Goal: Task Accomplishment & Management: Manage account settings

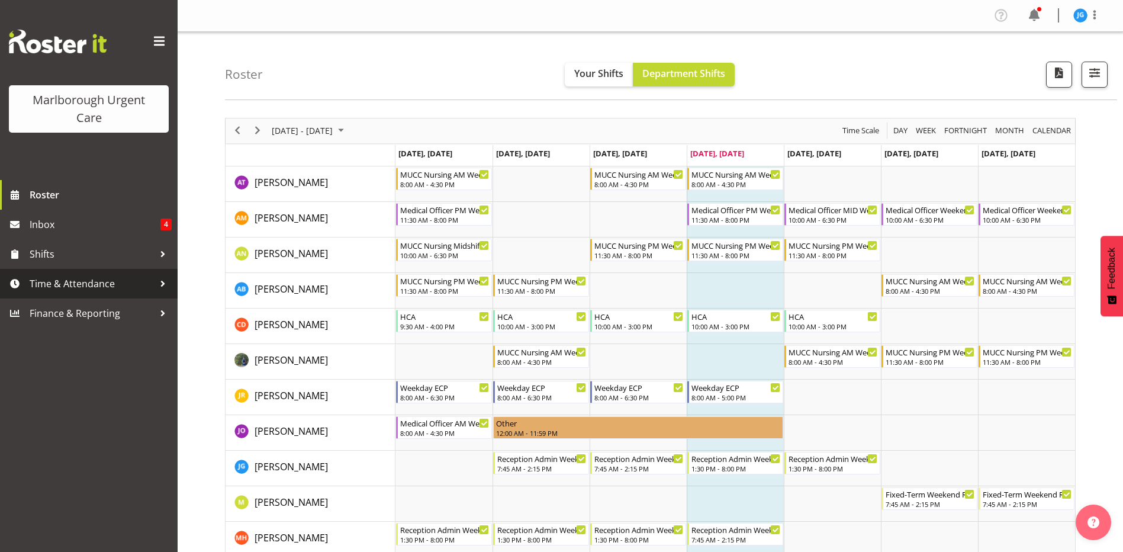
click at [62, 282] on span "Time & Attendance" at bounding box center [92, 284] width 124 height 18
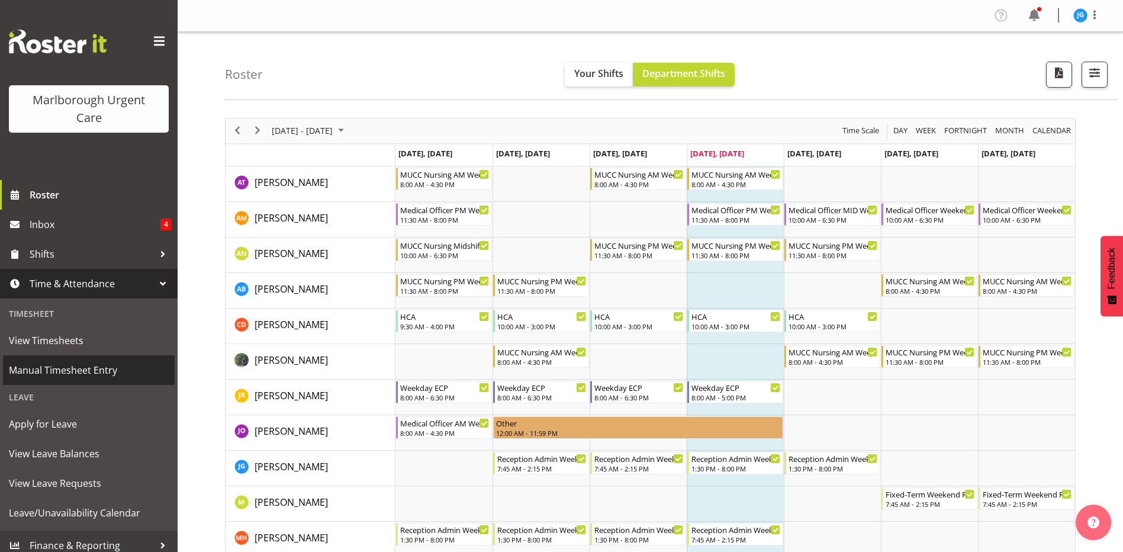
click at [62, 373] on span "Manual Timesheet Entry" at bounding box center [89, 370] width 160 height 18
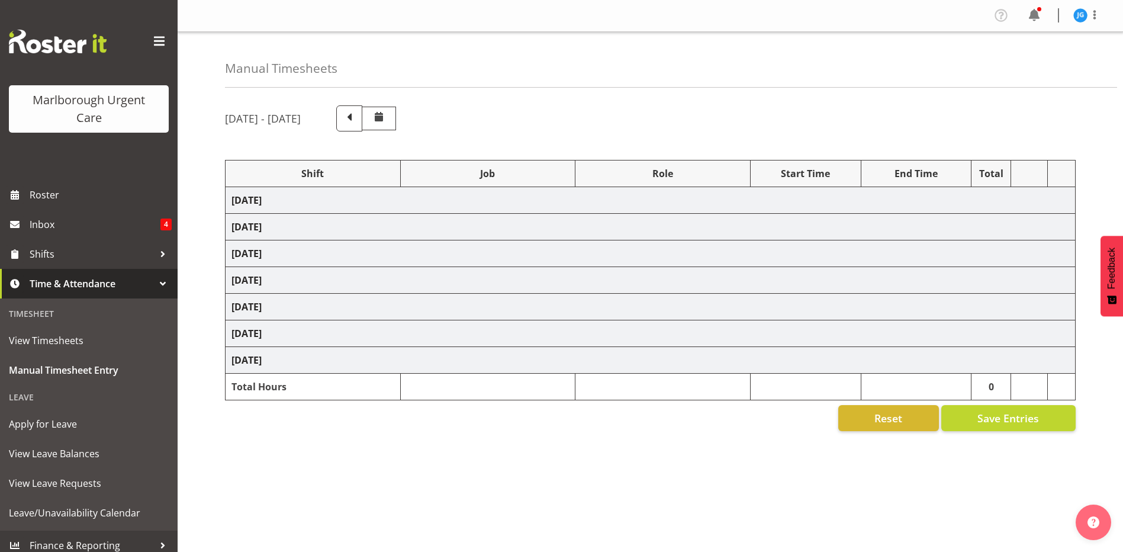
select select "81204"
select select "81205"
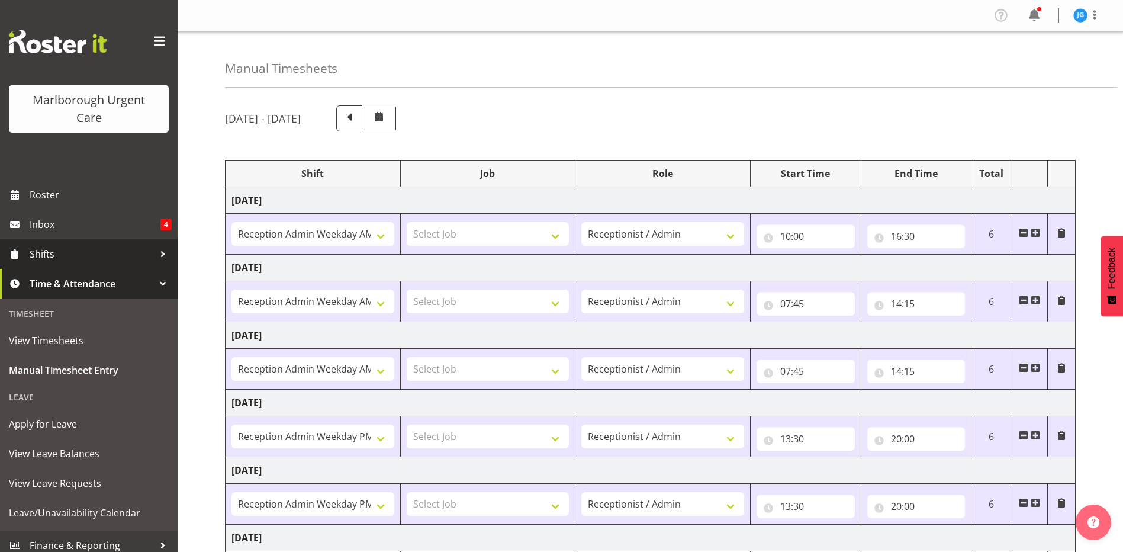
click at [45, 253] on span "Shifts" at bounding box center [92, 254] width 124 height 18
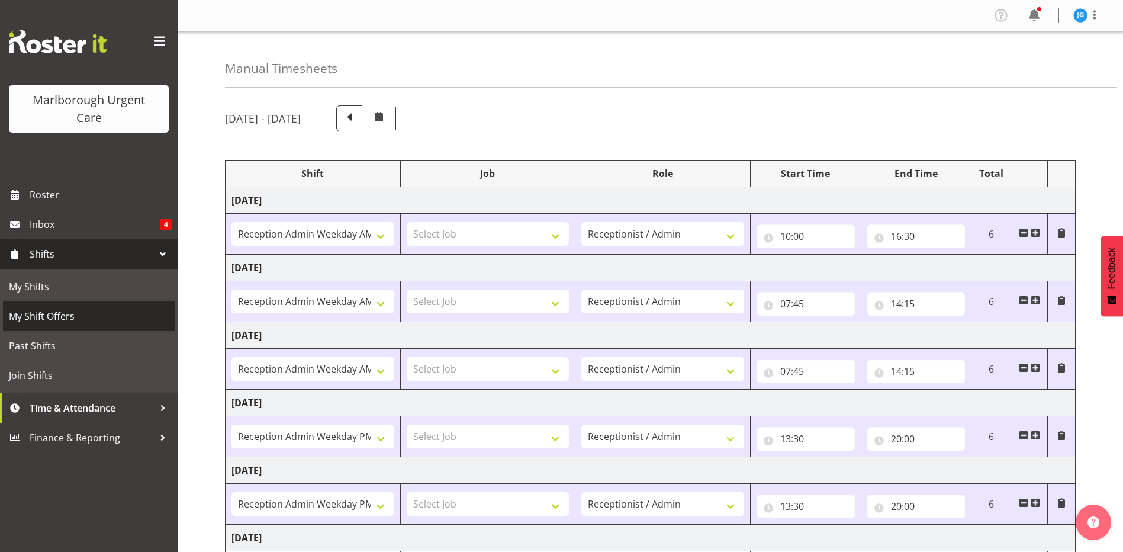
click at [41, 310] on span "My Shift Offers" at bounding box center [89, 316] width 160 height 18
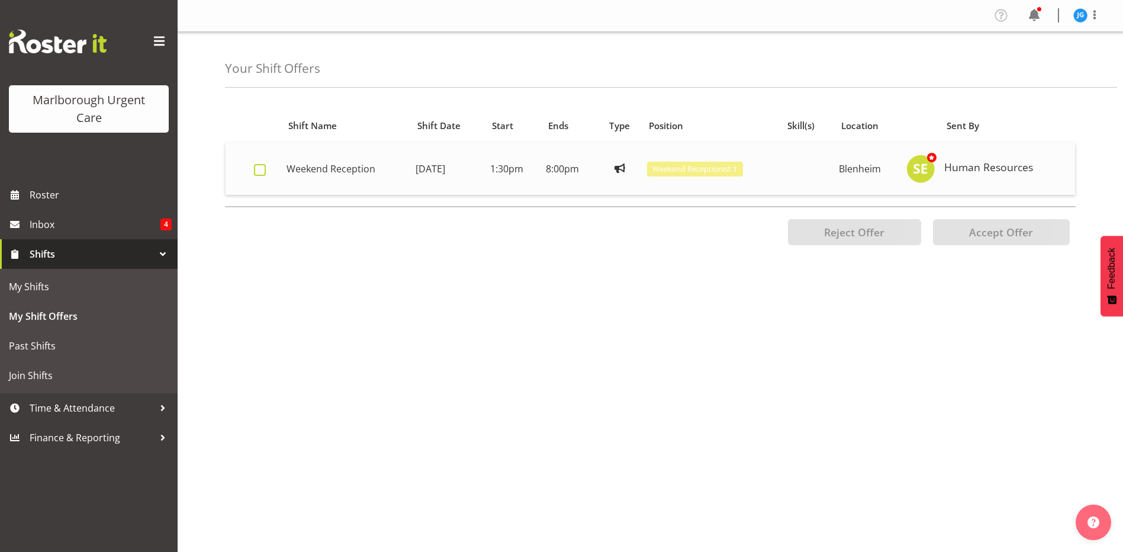
click at [259, 168] on span at bounding box center [260, 170] width 12 height 12
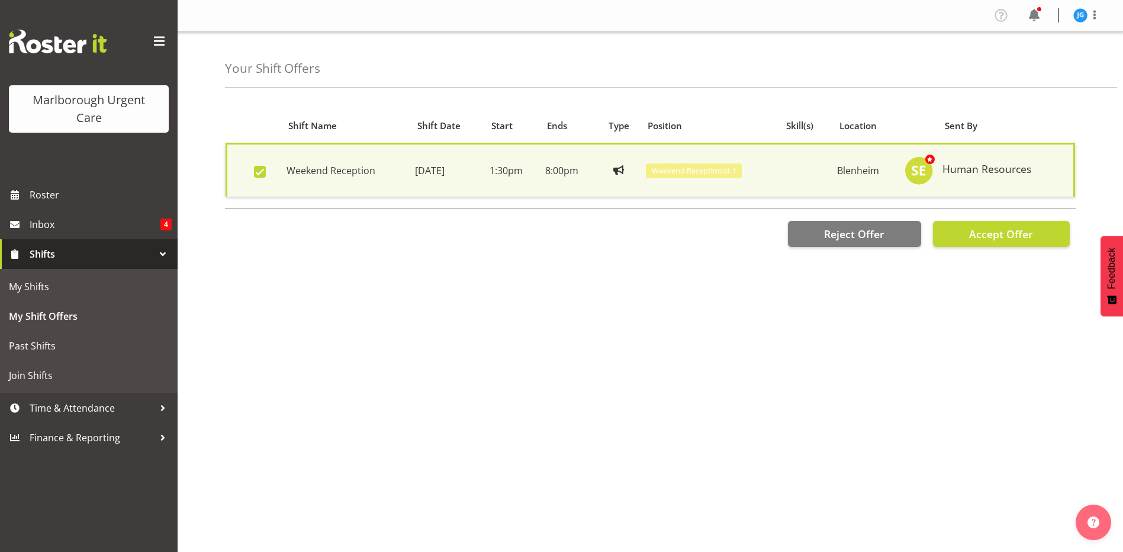
click at [259, 170] on span at bounding box center [260, 172] width 12 height 12
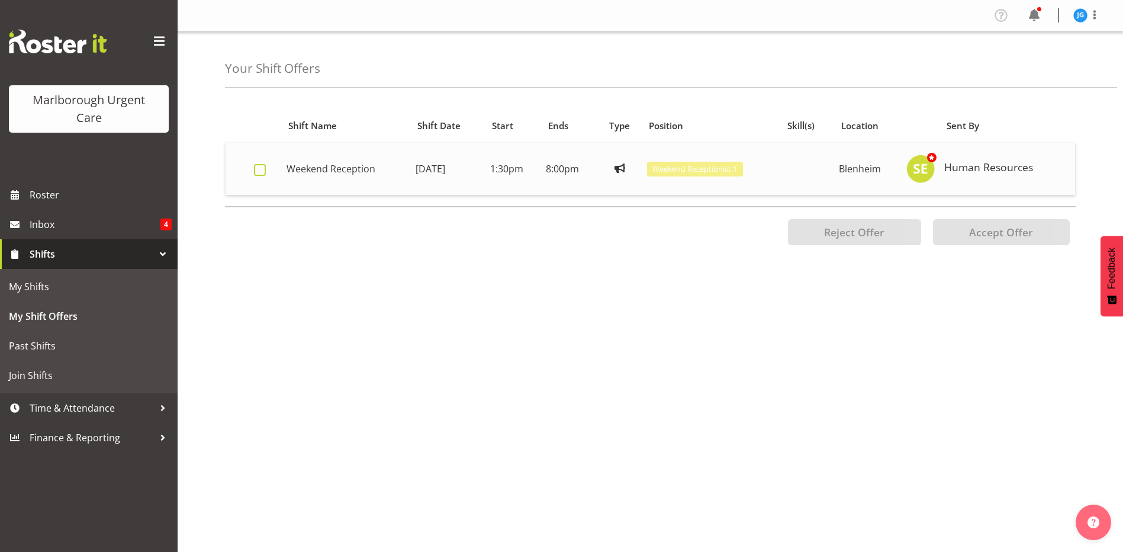
click at [259, 169] on span at bounding box center [260, 170] width 12 height 12
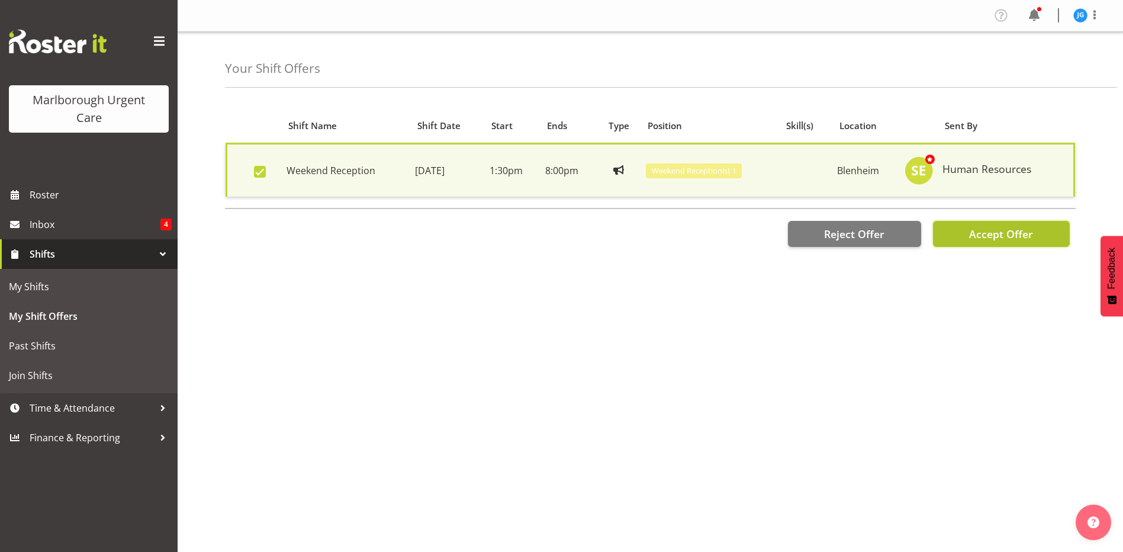
click at [1001, 234] on span "Accept Offer" at bounding box center [1001, 234] width 64 height 14
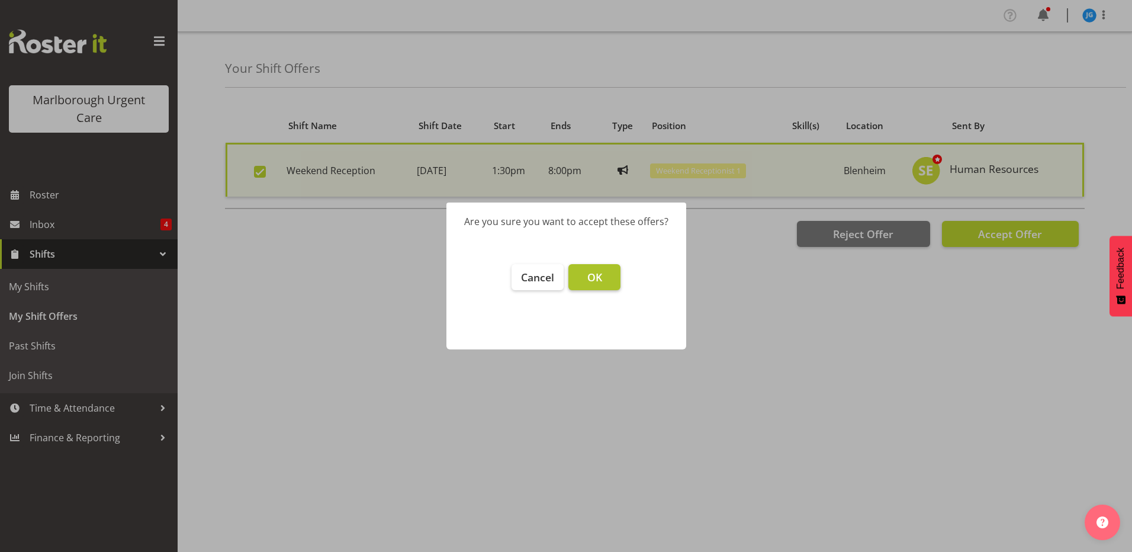
click at [586, 271] on button "OK" at bounding box center [595, 277] width 52 height 26
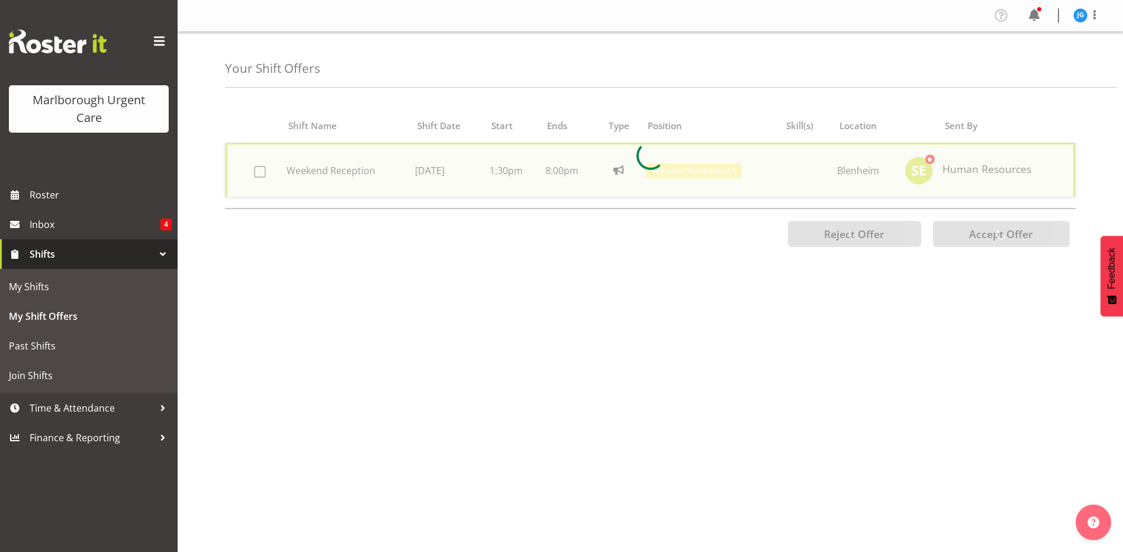
checkbox input "false"
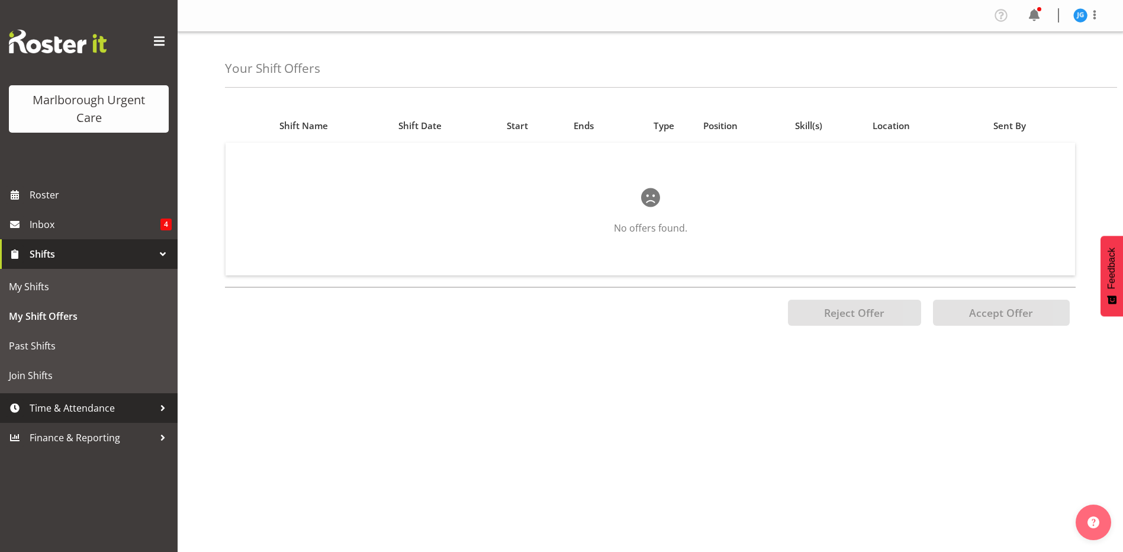
click at [66, 407] on span "Time & Attendance" at bounding box center [92, 408] width 124 height 18
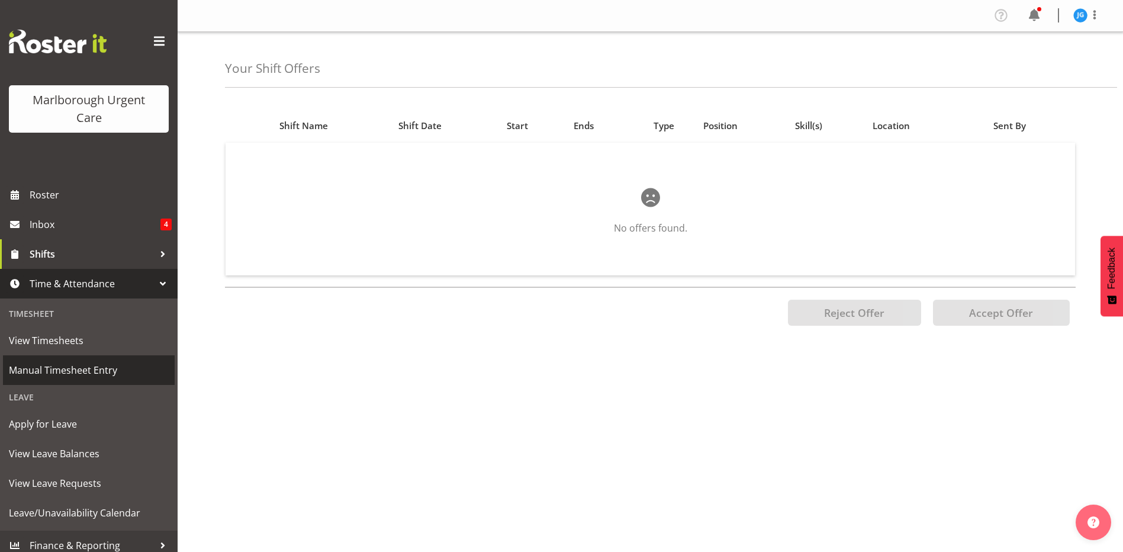
click at [96, 373] on span "Manual Timesheet Entry" at bounding box center [89, 370] width 160 height 18
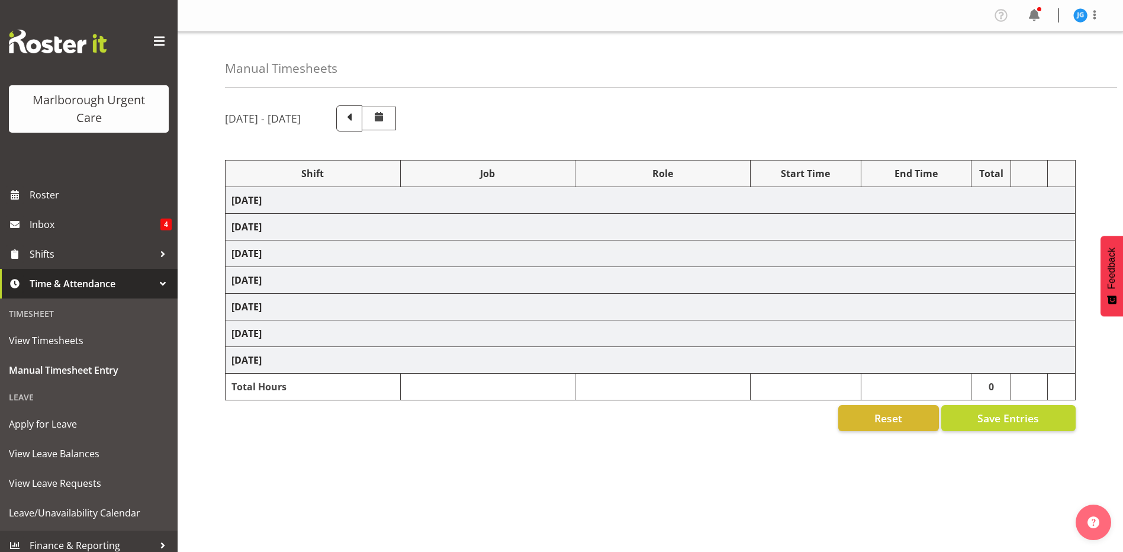
select select "81204"
select select "81205"
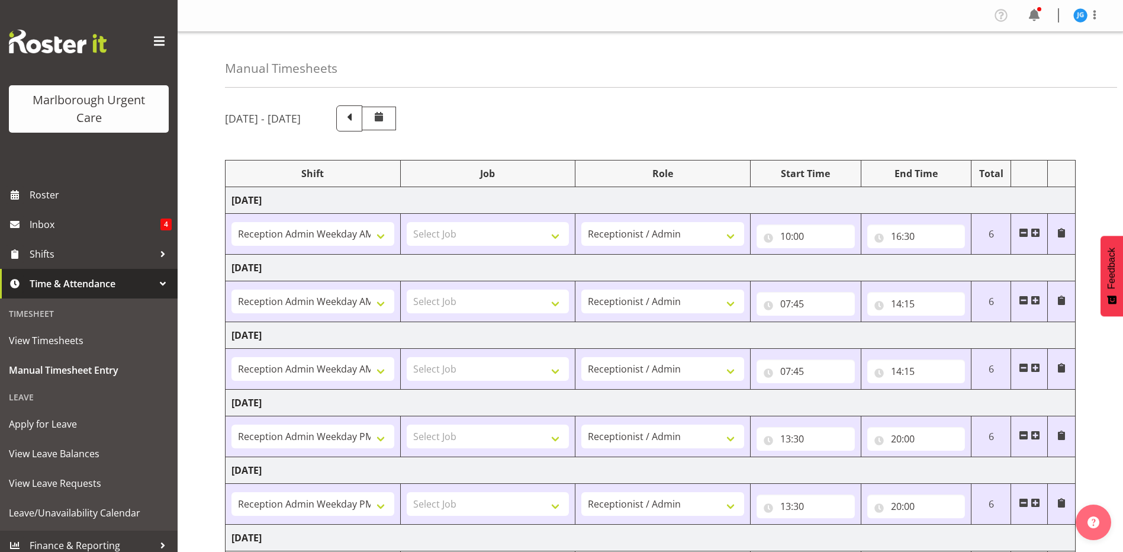
click at [386, 118] on span at bounding box center [379, 117] width 14 height 14
click at [75, 338] on span "View Timesheets" at bounding box center [89, 341] width 160 height 18
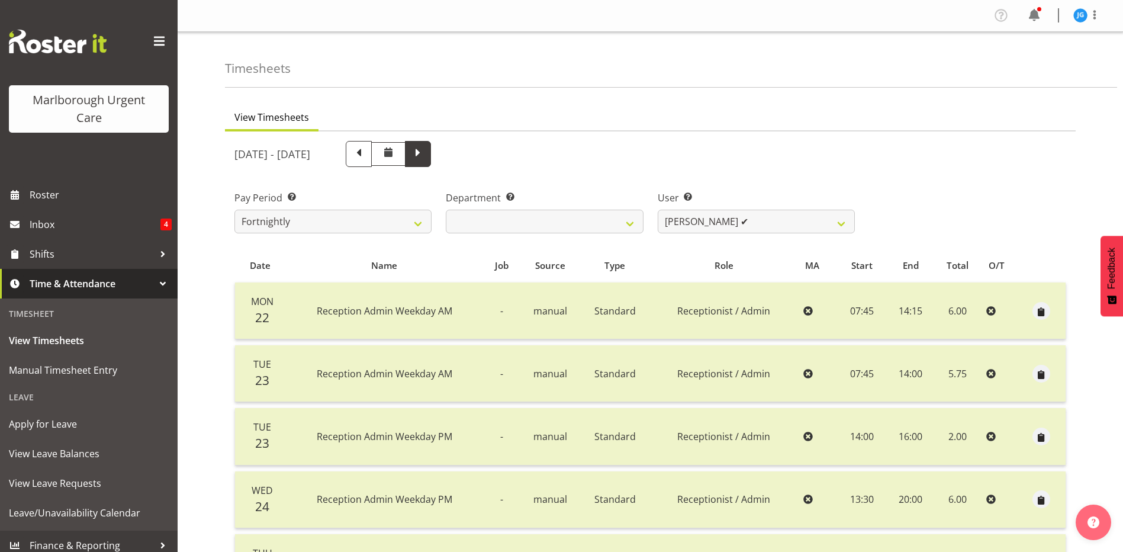
click at [426, 154] on span at bounding box center [417, 152] width 15 height 15
select select
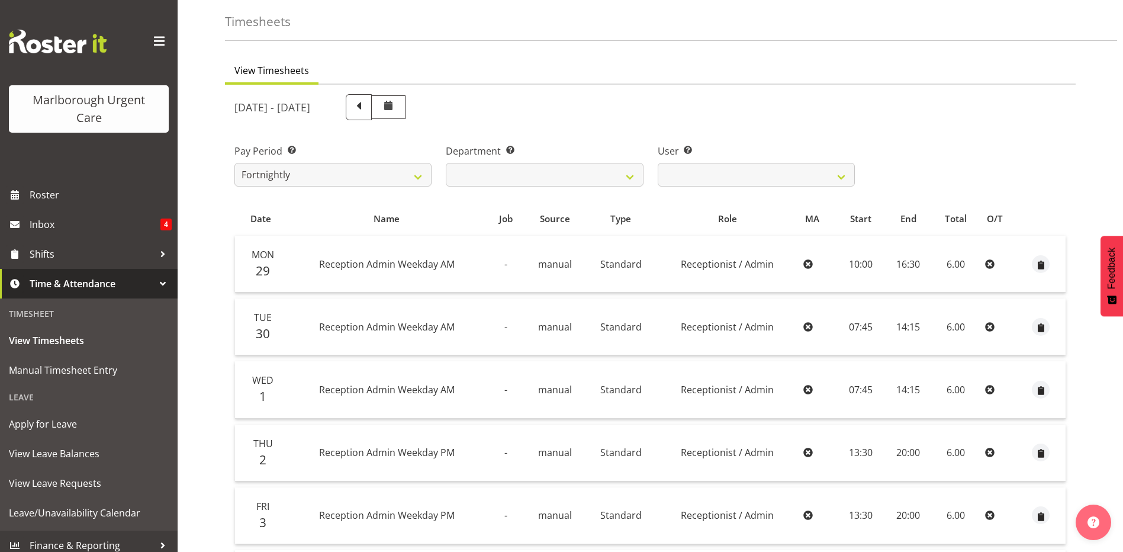
scroll to position [23, 0]
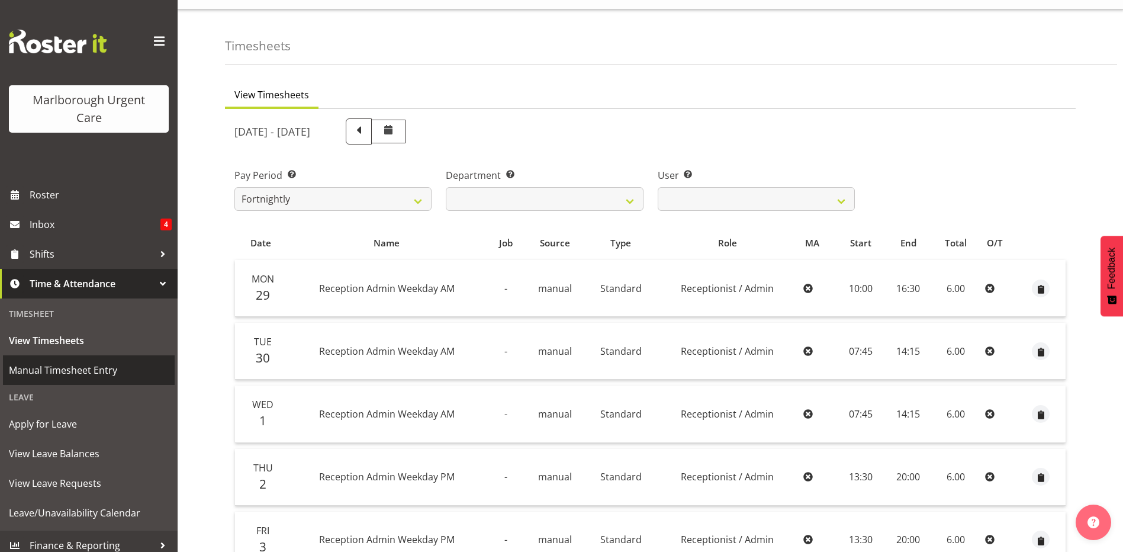
click at [66, 366] on span "Manual Timesheet Entry" at bounding box center [89, 370] width 160 height 18
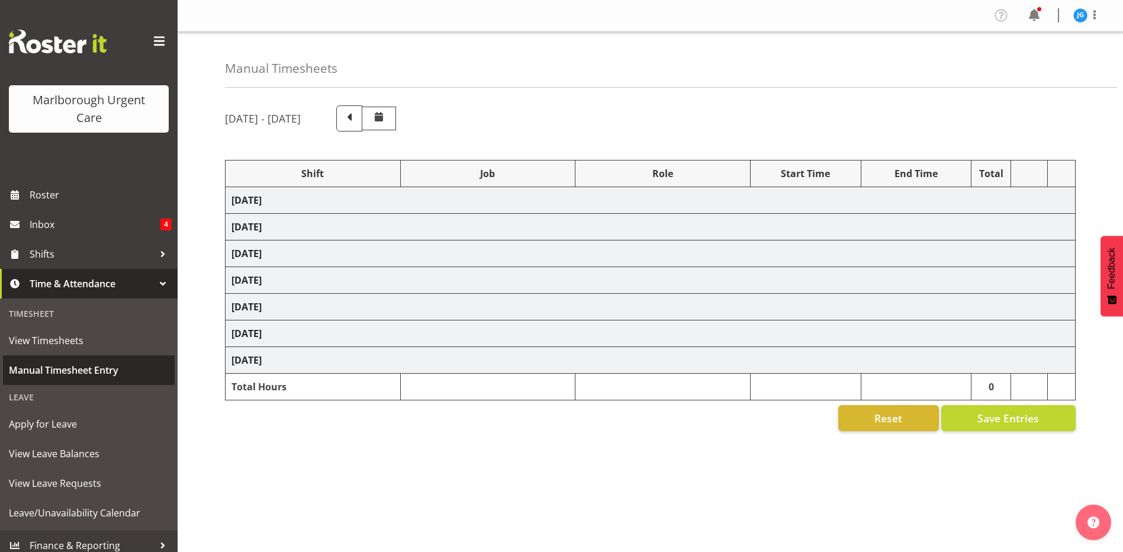
select select "81204"
select select "81205"
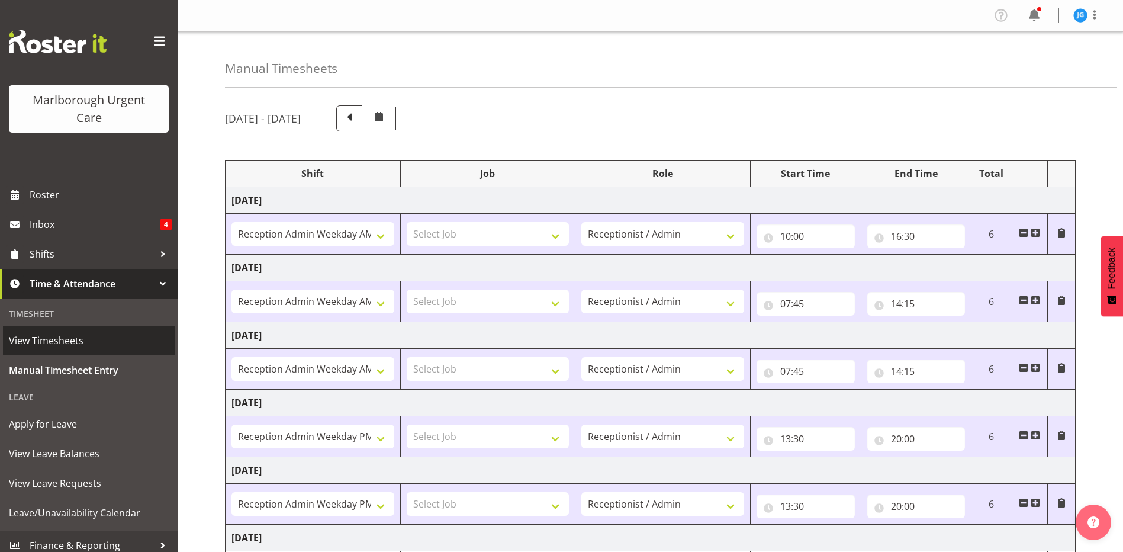
click at [40, 339] on span "View Timesheets" at bounding box center [89, 341] width 160 height 18
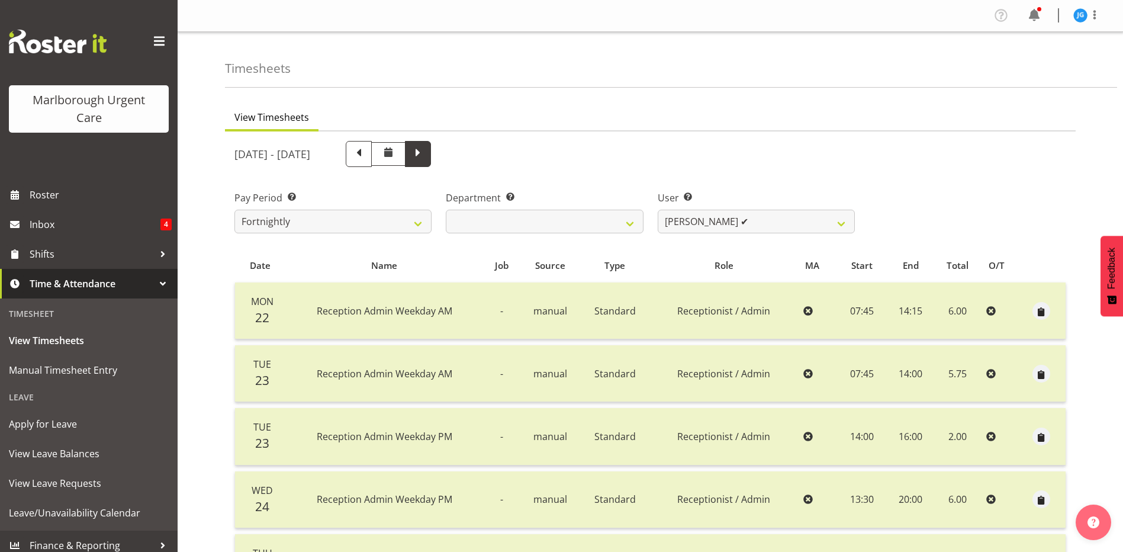
click at [426, 154] on span at bounding box center [417, 152] width 15 height 15
select select
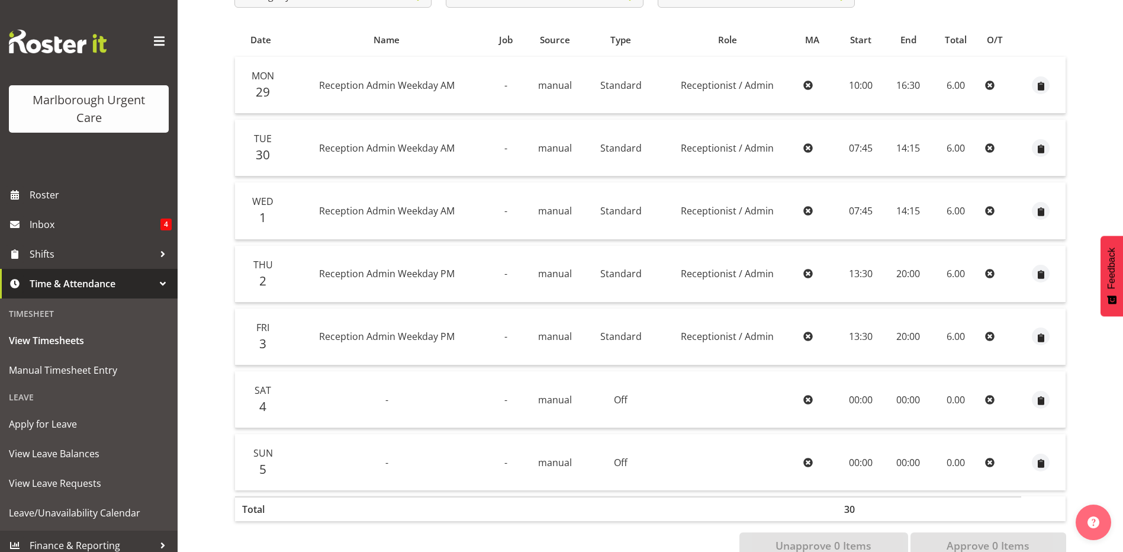
scroll to position [200, 0]
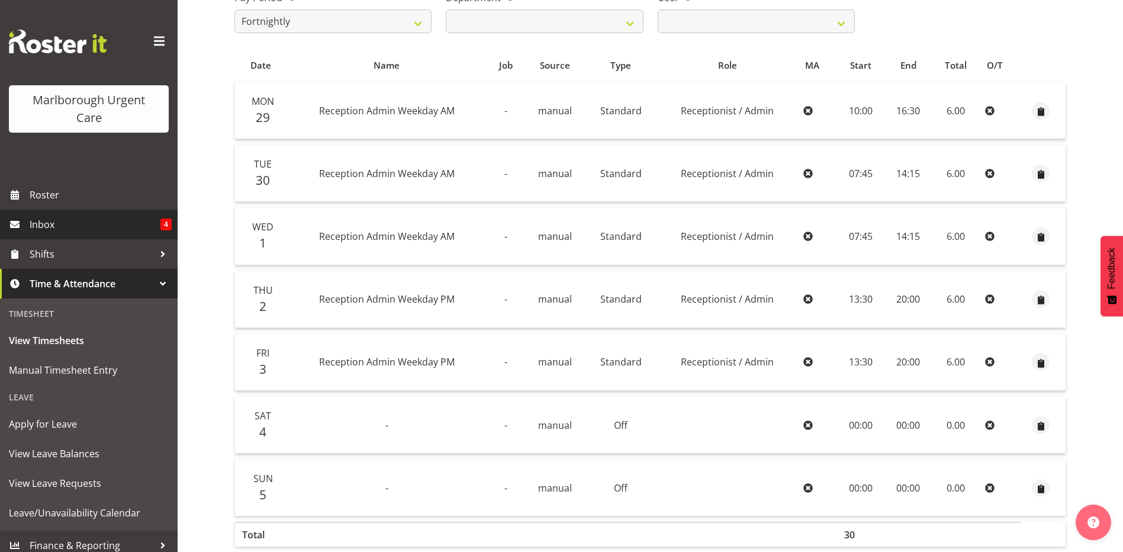
click at [45, 224] on span "Inbox" at bounding box center [95, 225] width 131 height 18
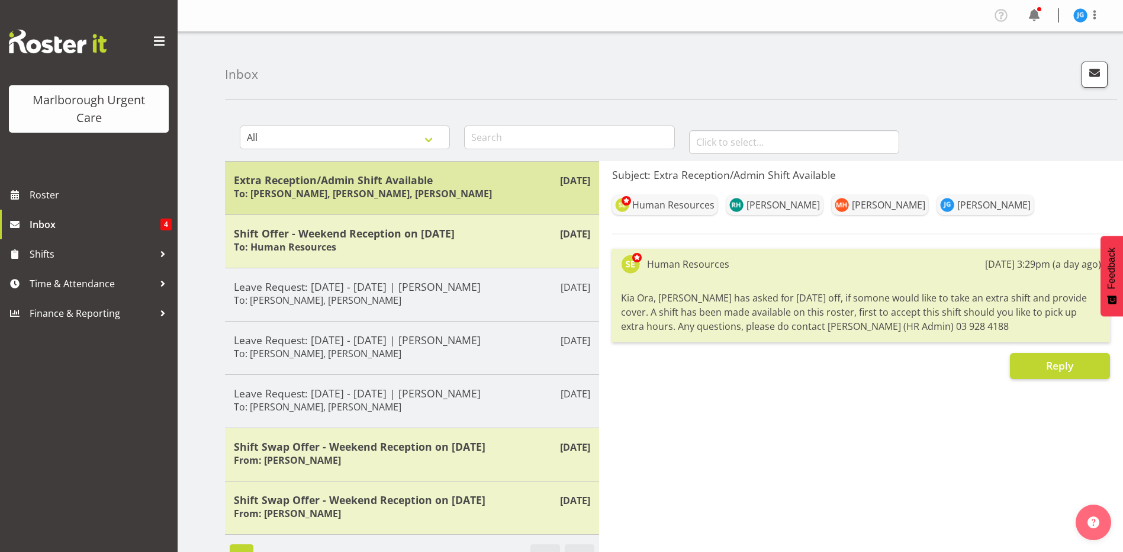
click at [339, 191] on h6 "To: [PERSON_NAME], [PERSON_NAME], [PERSON_NAME]" at bounding box center [363, 194] width 258 height 12
click at [389, 188] on h6 "To: [PERSON_NAME], [PERSON_NAME], [PERSON_NAME]" at bounding box center [363, 194] width 258 height 12
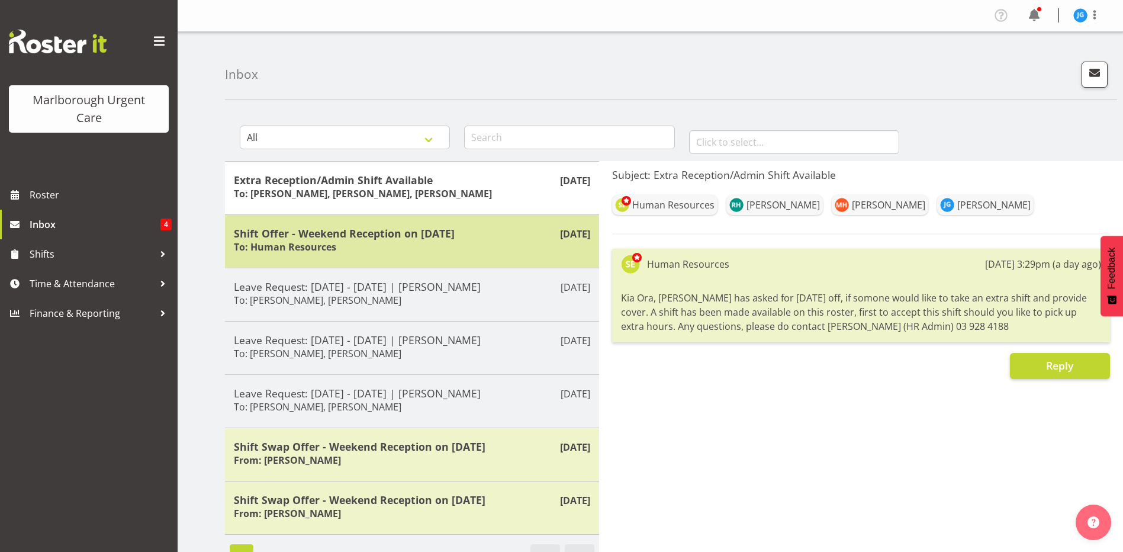
click at [355, 237] on h5 "Shift Offer - Weekend Reception on [DATE]" at bounding box center [412, 233] width 357 height 13
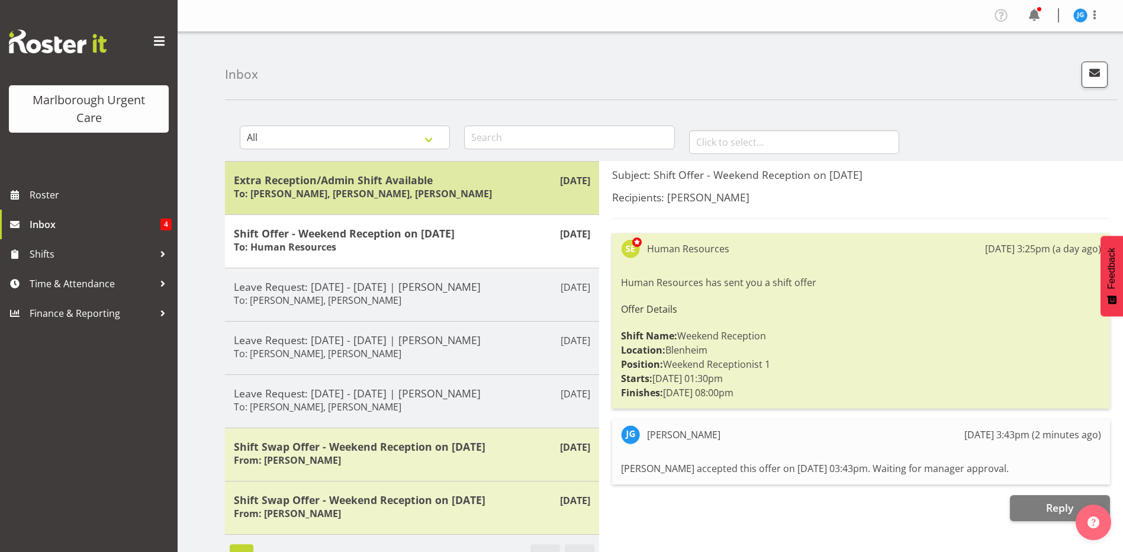
click at [444, 192] on h6 "To: [PERSON_NAME], [PERSON_NAME], [PERSON_NAME]" at bounding box center [363, 194] width 258 height 12
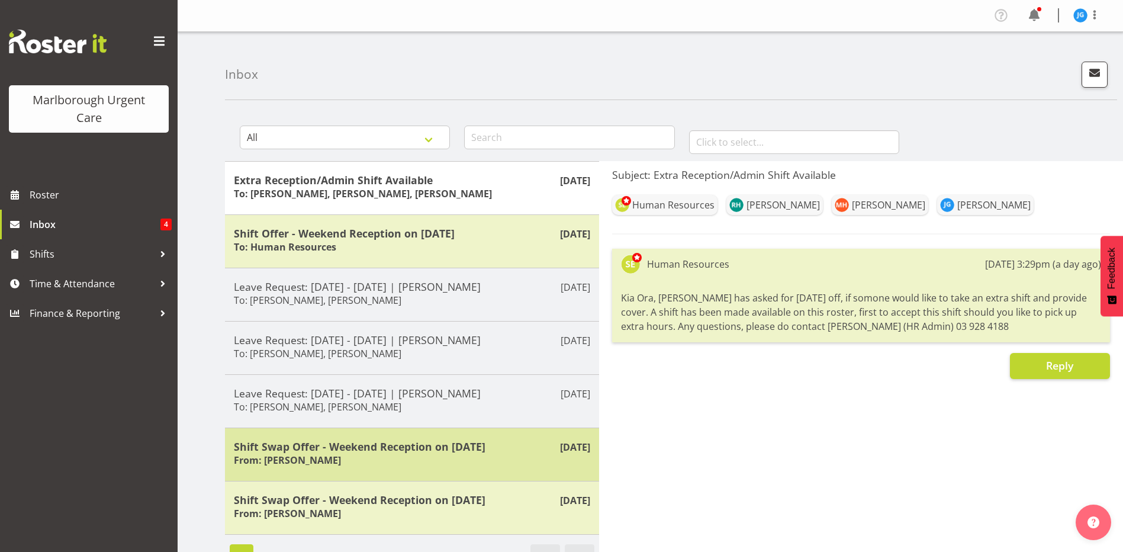
click at [407, 448] on h5 "Shift Swap Offer - Weekend Reception on [DATE]" at bounding box center [412, 446] width 357 height 13
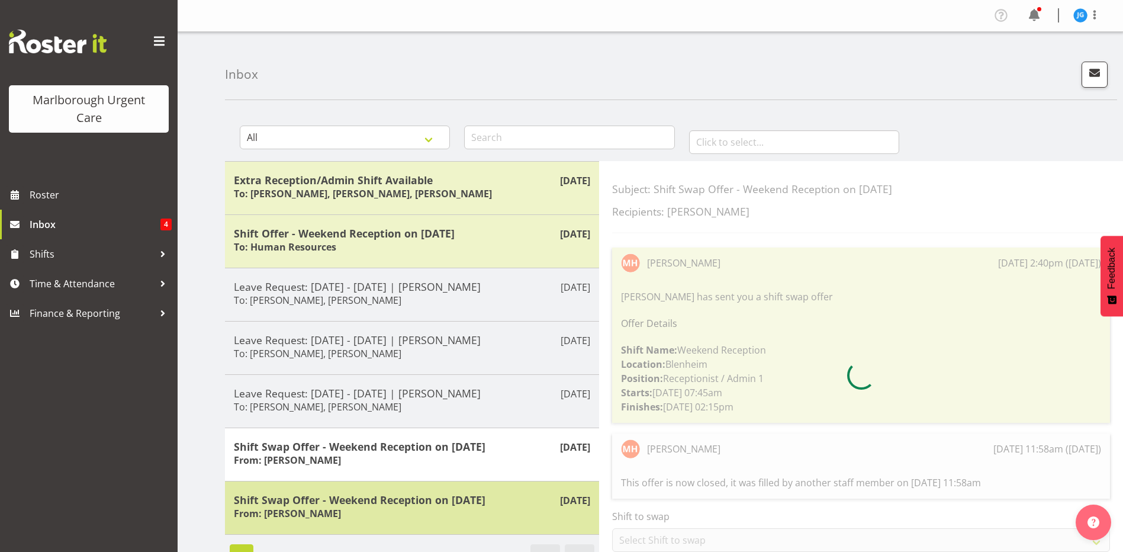
click at [377, 497] on h5 "Shift Swap Offer - Weekend Reception on [DATE]" at bounding box center [412, 499] width 357 height 13
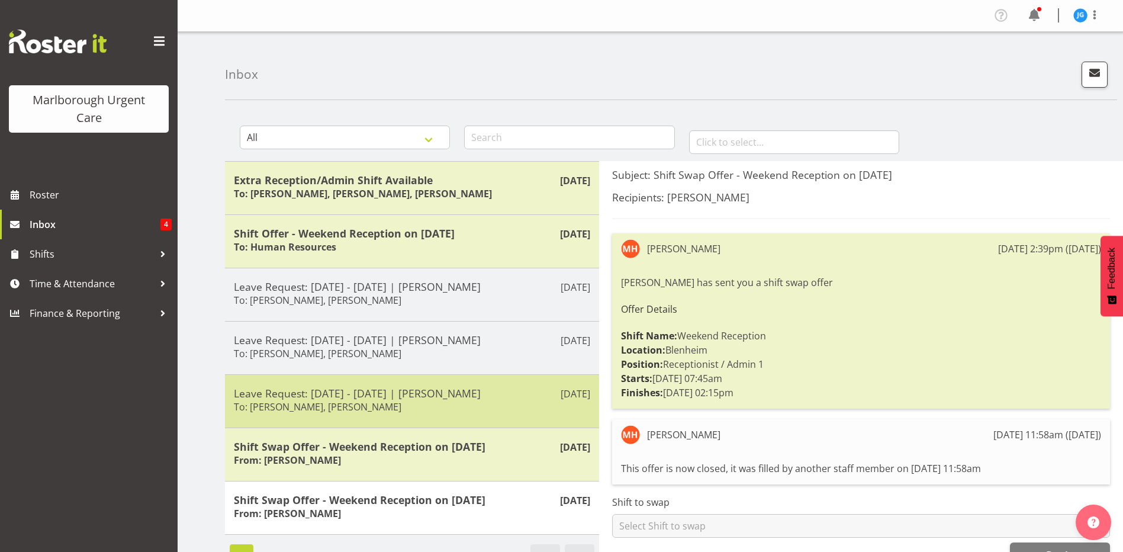
click at [352, 416] on div "[DATE] Leave Request: [DATE] - [DATE] | [PERSON_NAME] To: [PERSON_NAME], [PERSO…" at bounding box center [412, 400] width 374 height 53
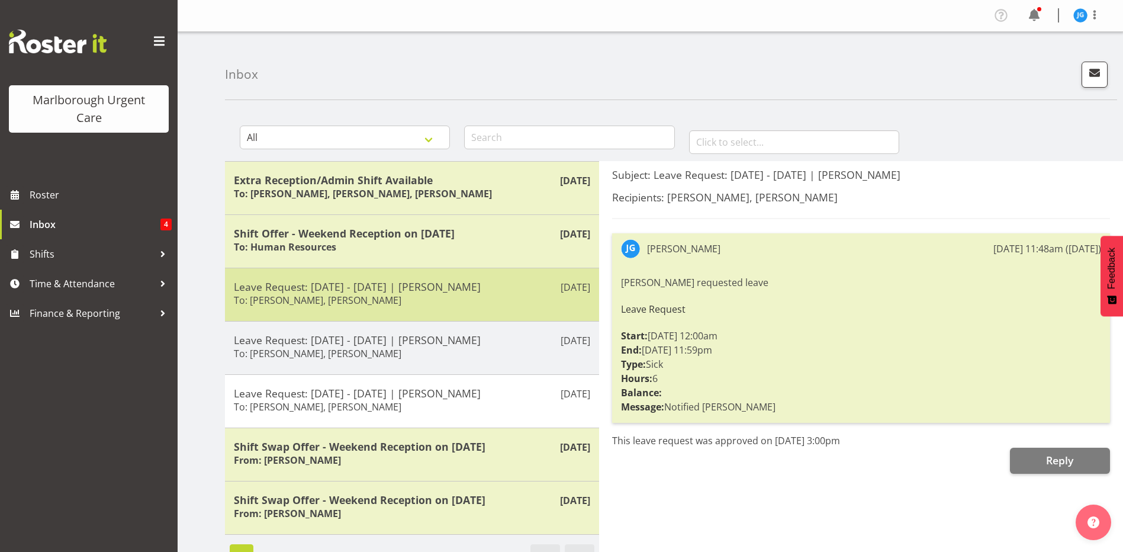
click at [370, 297] on h6 "To: [PERSON_NAME], [PERSON_NAME]" at bounding box center [318, 300] width 168 height 12
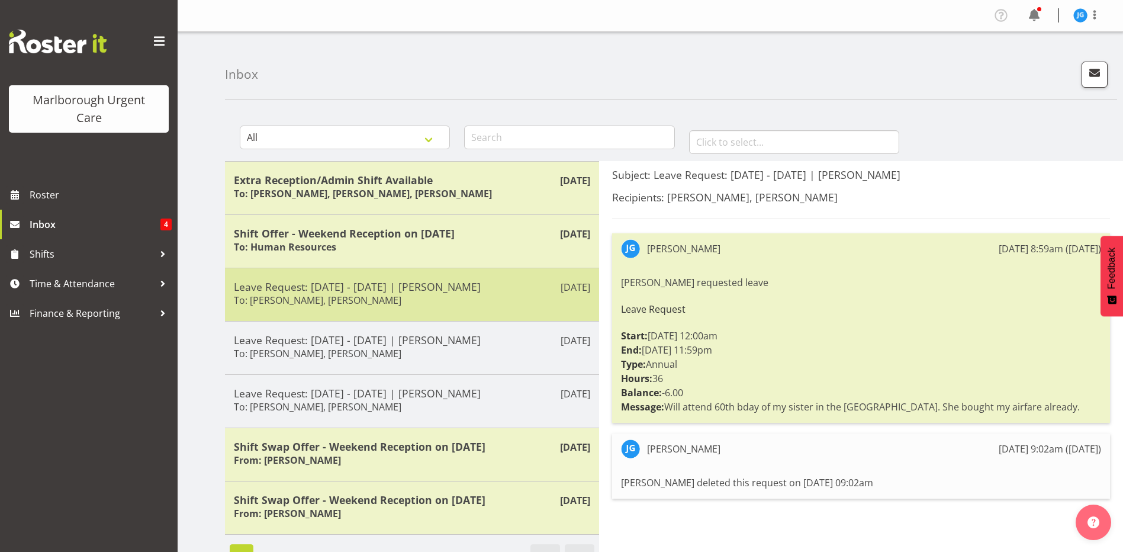
click at [314, 287] on h5 "Leave Request: [DATE] - [DATE] | [PERSON_NAME]" at bounding box center [412, 286] width 357 height 13
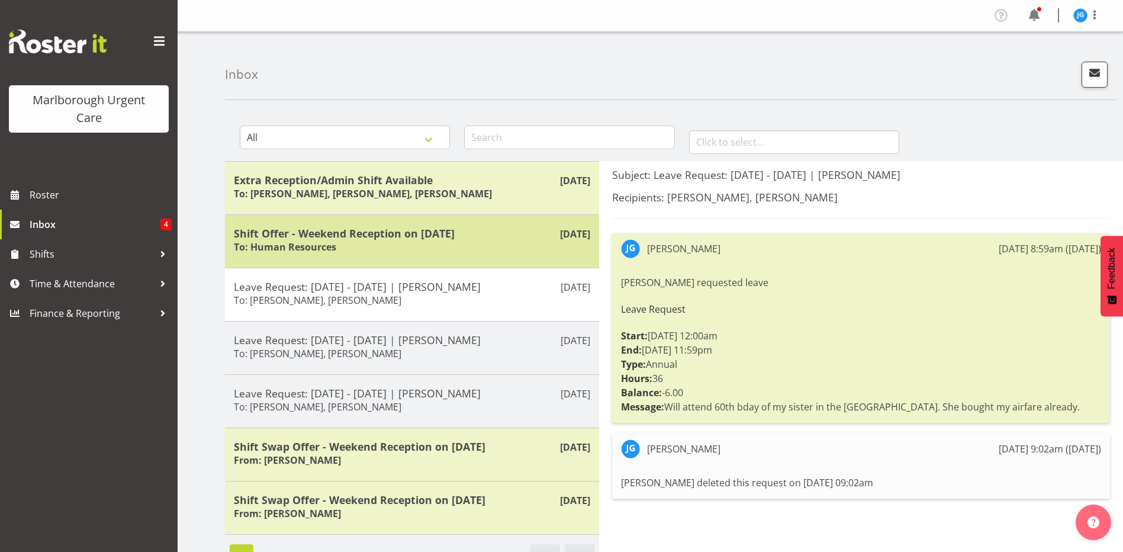
click at [335, 249] on h6 "To: Human Resources" at bounding box center [285, 247] width 102 height 12
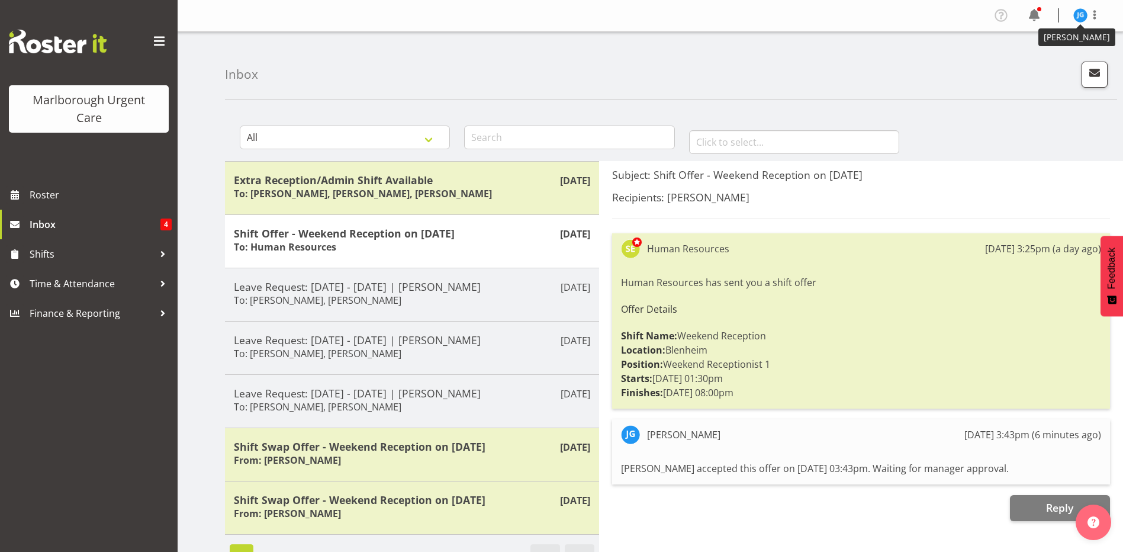
click at [1081, 14] on img at bounding box center [1081, 15] width 14 height 14
click at [1026, 60] on link "Log Out" at bounding box center [1045, 62] width 114 height 21
